Goal: Transaction & Acquisition: Obtain resource

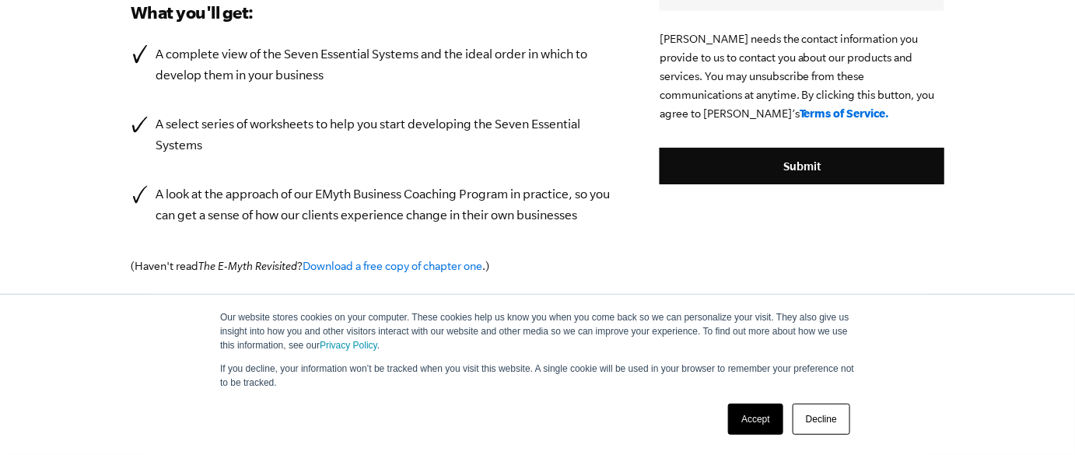
scroll to position [507, 0]
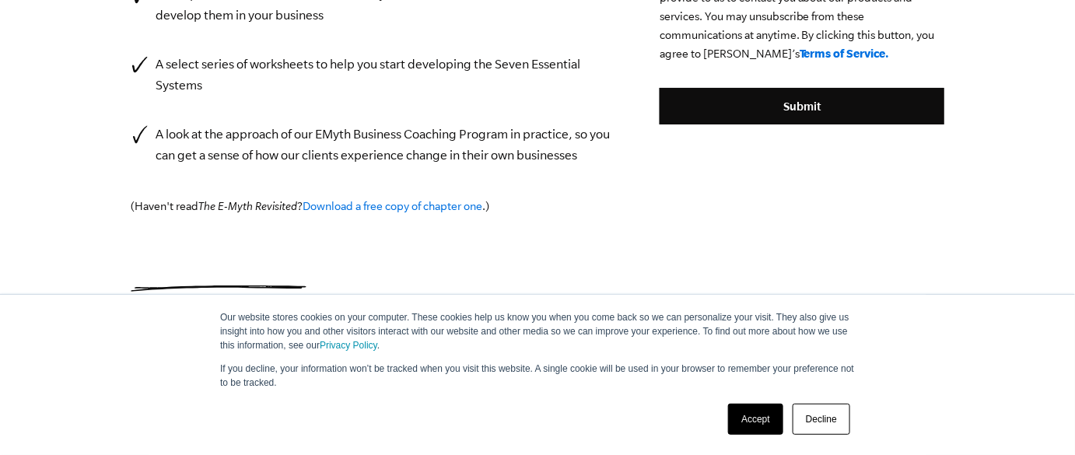
click at [773, 409] on link "Accept" at bounding box center [755, 419] width 55 height 31
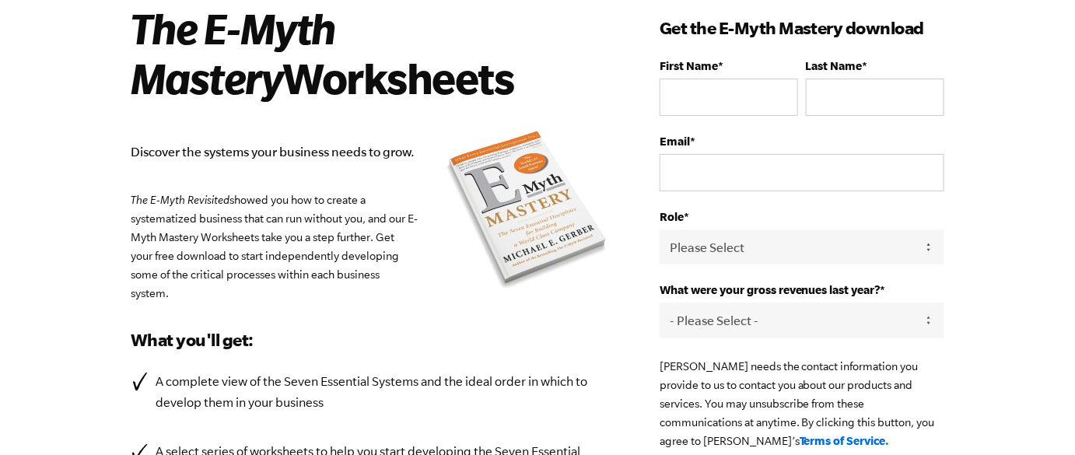
scroll to position [75, 0]
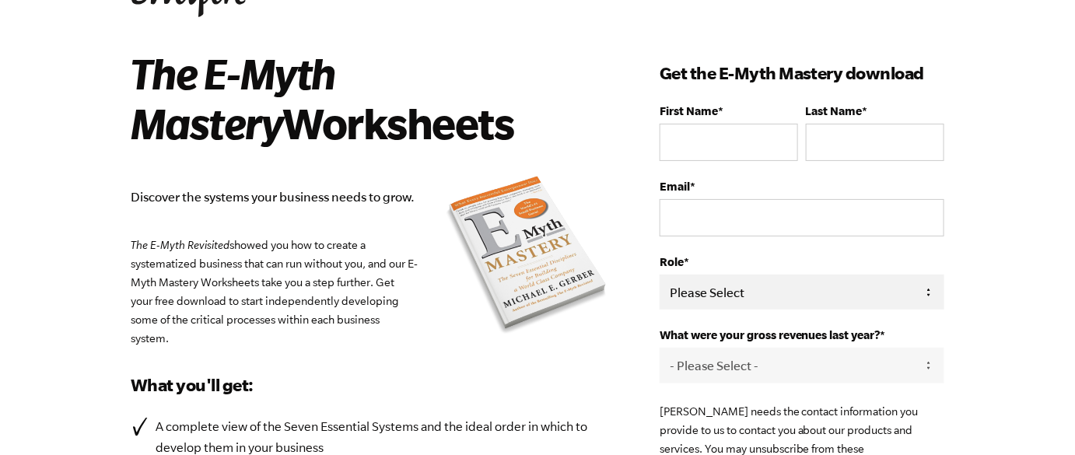
click at [726, 299] on select "Please Select Owner Partner / Co-Owner Executive Employee / Other" at bounding box center [802, 292] width 285 height 35
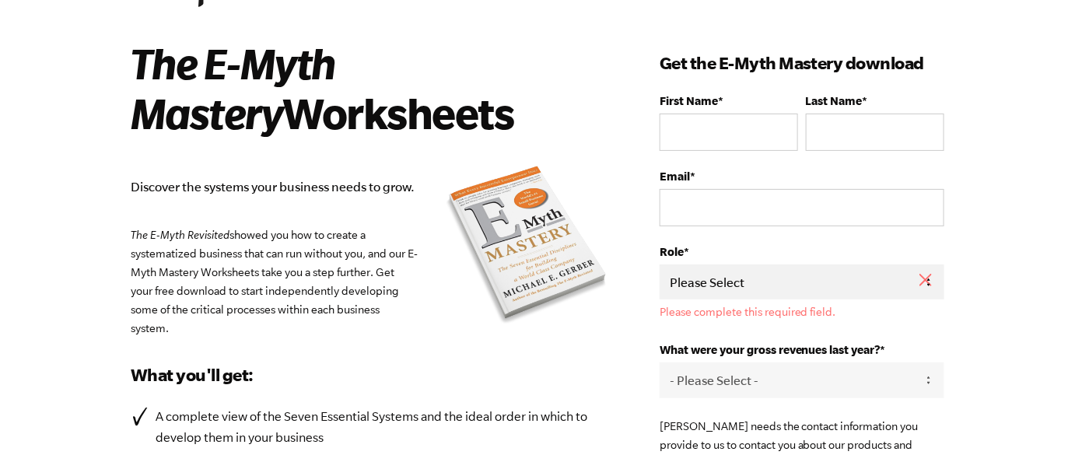
scroll to position [79, 0]
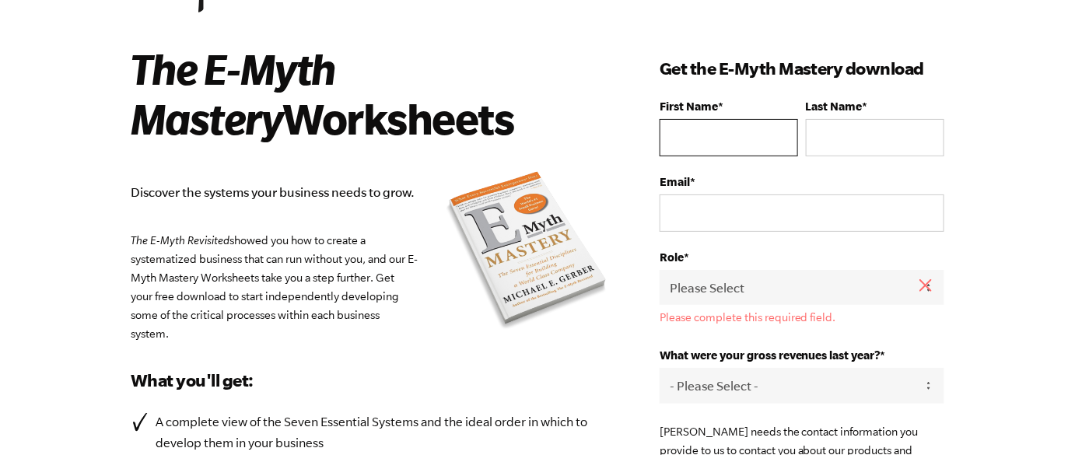
click at [706, 140] on input "First Name *" at bounding box center [729, 137] width 138 height 37
type input "charu"
type input "anand"
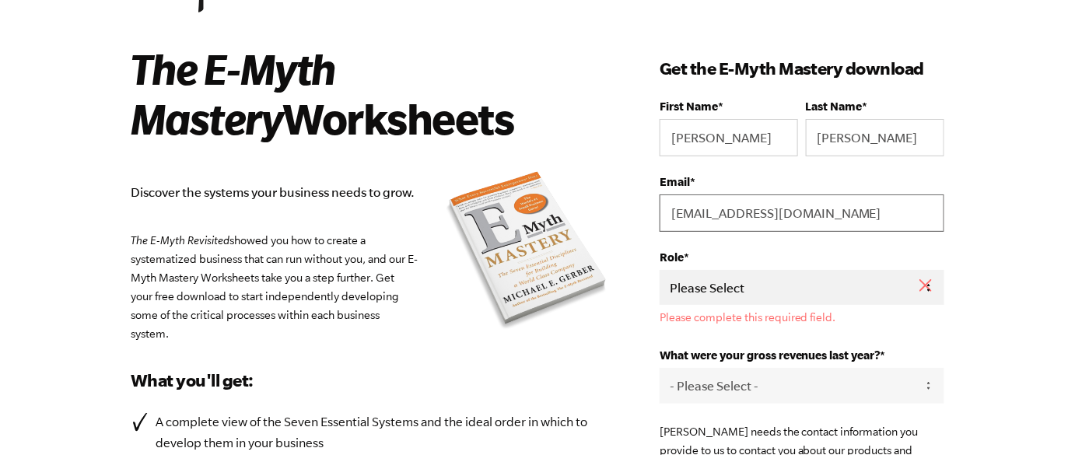
type input "charu3132019@outlook.com"
click at [783, 277] on select "Please Select Owner Partner / Co-Owner Executive Employee / Other" at bounding box center [802, 287] width 285 height 35
select select "Owner"
click at [660, 270] on select "Please Select Owner Partner / Co-Owner Executive Employee / Other" at bounding box center [802, 287] width 285 height 35
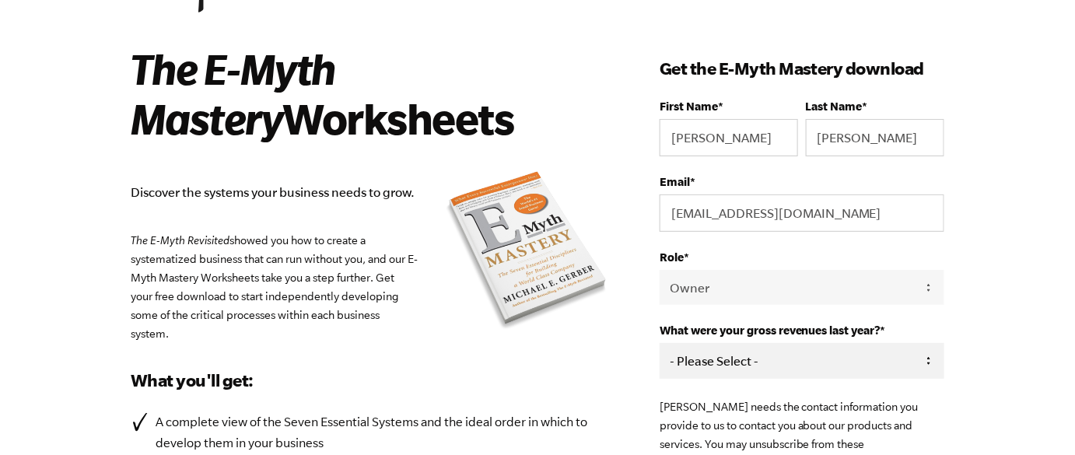
click at [730, 350] on select "- Please Select - 0-75K 76-150K 151-275K 276-500K 501-750K 751-1M 1-2.5M 2.5-5M…" at bounding box center [802, 360] width 285 height 35
select select "0-75K"
click at [660, 343] on select "- Please Select - 0-75K 76-150K 151-275K 276-500K 501-750K 751-1M 1-2.5M 2.5-5M…" at bounding box center [802, 360] width 285 height 35
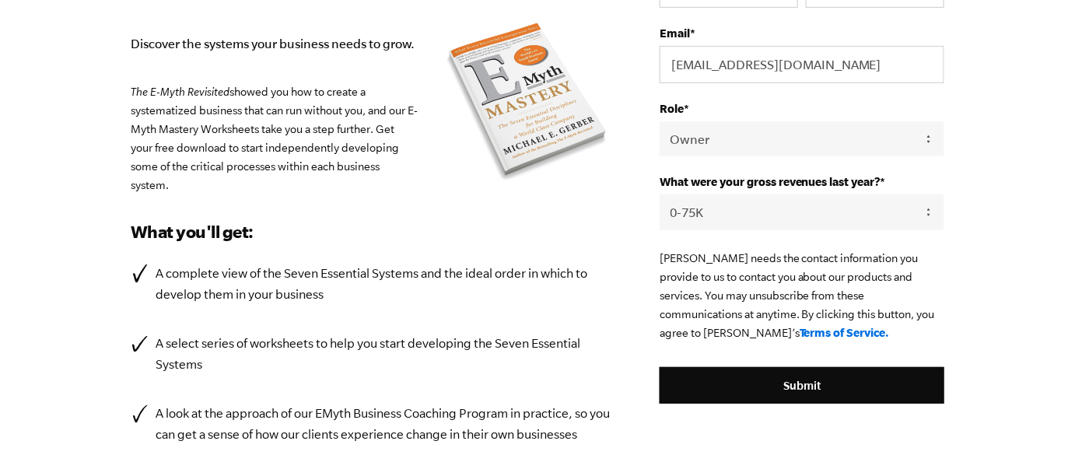
scroll to position [243, 0]
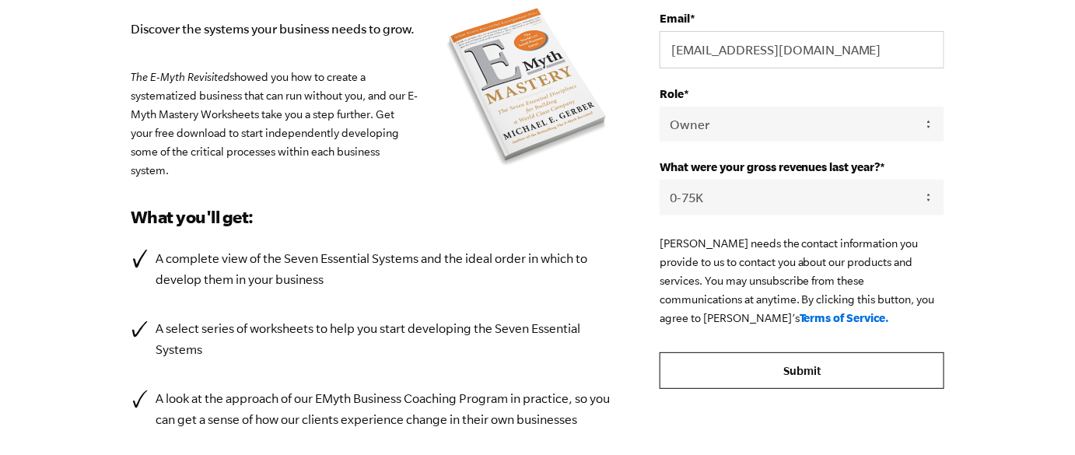
click at [701, 370] on input "Submit" at bounding box center [802, 370] width 285 height 37
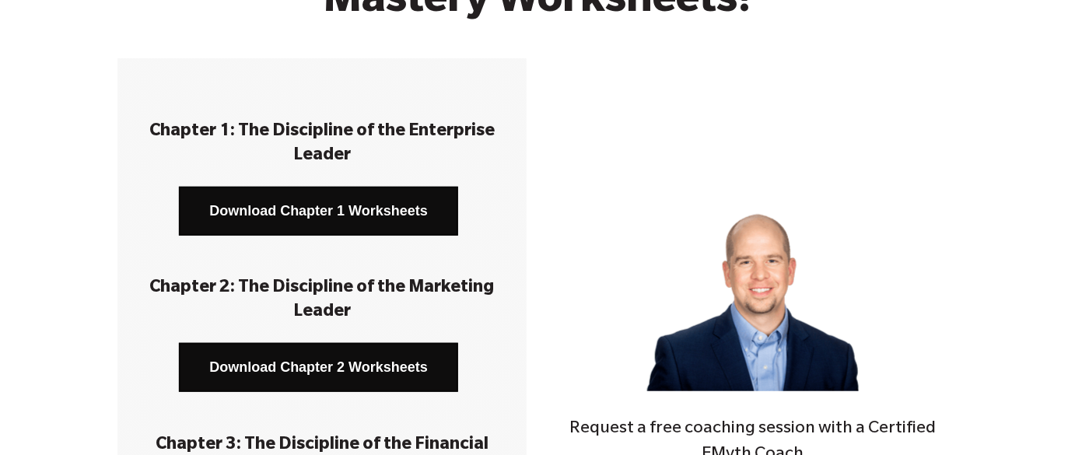
scroll to position [186, 0]
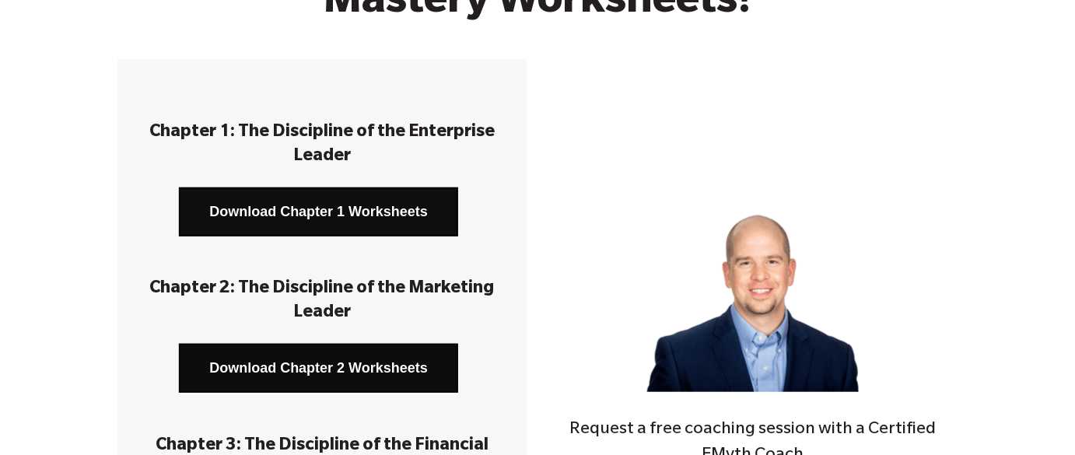
click at [359, 217] on link "Download Chapter 1 Worksheets" at bounding box center [318, 211] width 279 height 49
